Goal: Check status: Check status

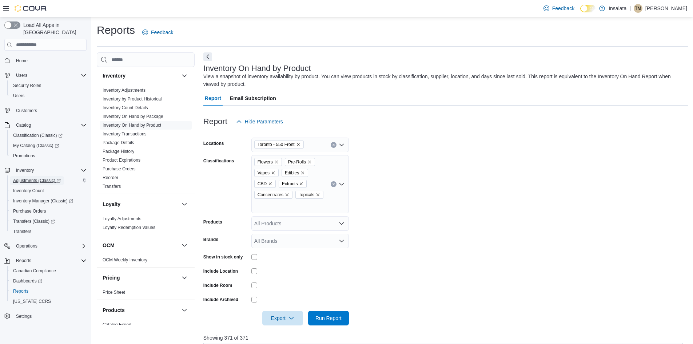
click at [27, 178] on span "Adjustments (Classic)" at bounding box center [37, 181] width 48 height 6
click at [27, 58] on span "Home" at bounding box center [22, 61] width 12 height 6
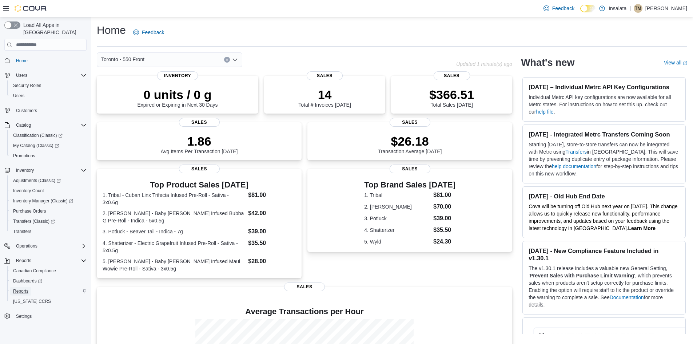
click at [22, 288] on span "Reports" at bounding box center [20, 291] width 15 height 6
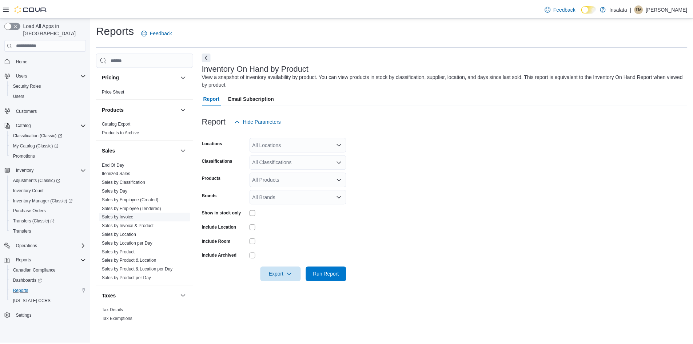
scroll to position [444, 0]
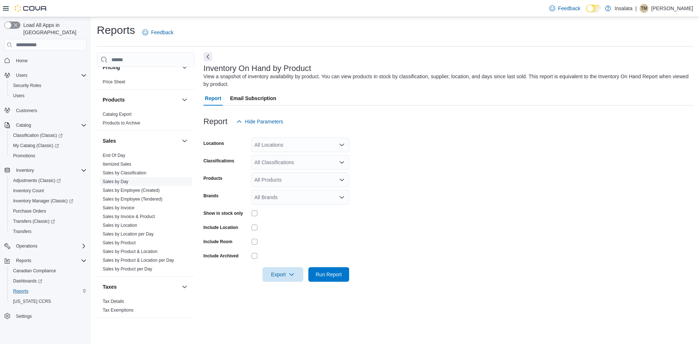
click at [124, 182] on link "Sales by Day" at bounding box center [116, 181] width 26 height 5
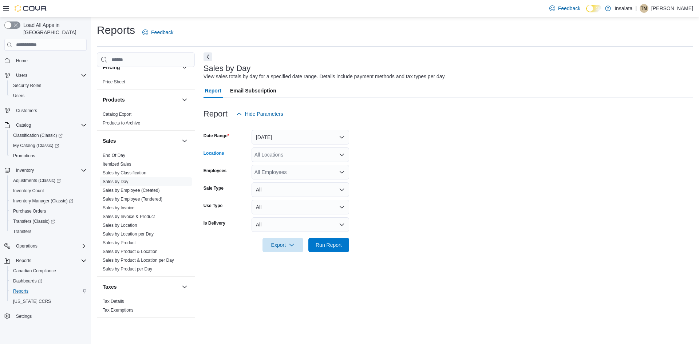
click at [282, 155] on div "All Locations" at bounding box center [301, 154] width 98 height 15
click at [296, 187] on span "Toronto - 1331 [GEOGRAPHIC_DATA]" at bounding box center [310, 188] width 87 height 7
click at [329, 249] on span "Run Report" at bounding box center [329, 244] width 32 height 15
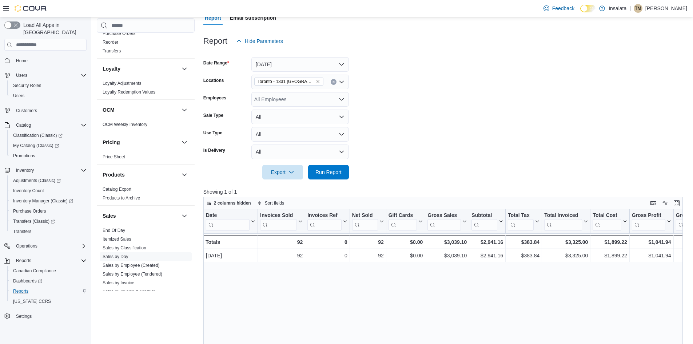
scroll to position [225, 0]
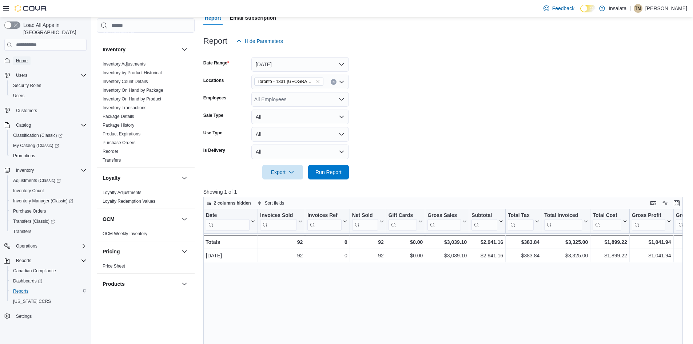
click at [19, 58] on span "Home" at bounding box center [22, 61] width 12 height 6
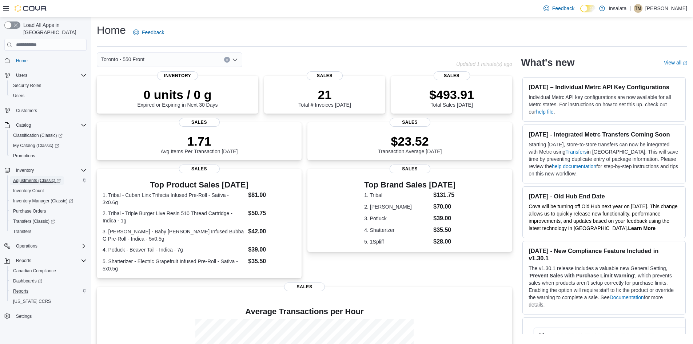
click at [34, 178] on span "Adjustments (Classic)" at bounding box center [37, 181] width 48 height 6
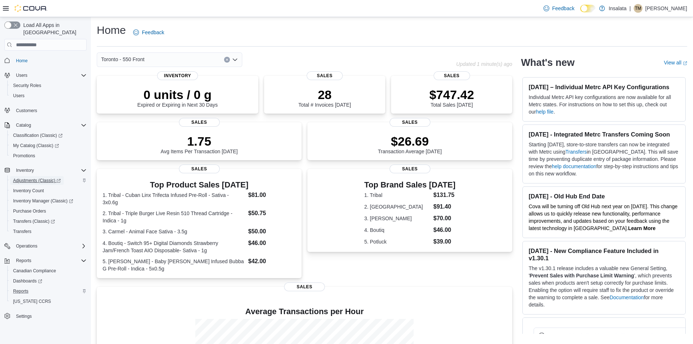
click at [31, 178] on span "Adjustments (Classic)" at bounding box center [37, 181] width 48 height 6
